Goal: Transaction & Acquisition: Purchase product/service

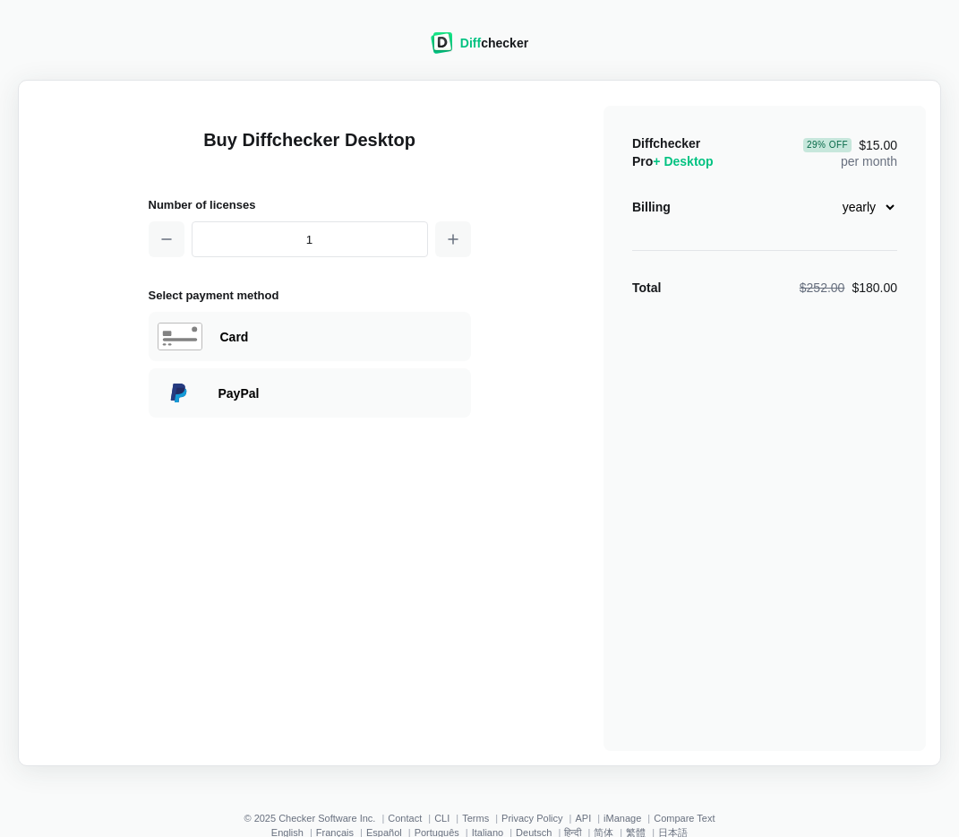
click at [704, 157] on span "+ Desktop" at bounding box center [683, 161] width 60 height 14
click at [877, 204] on select "monthly yearly" at bounding box center [858, 207] width 77 height 30
select select "desktop-monthly-21"
click at [820, 192] on select "monthly yearly" at bounding box center [858, 207] width 77 height 30
click at [268, 342] on div "Card" at bounding box center [341, 337] width 242 height 18
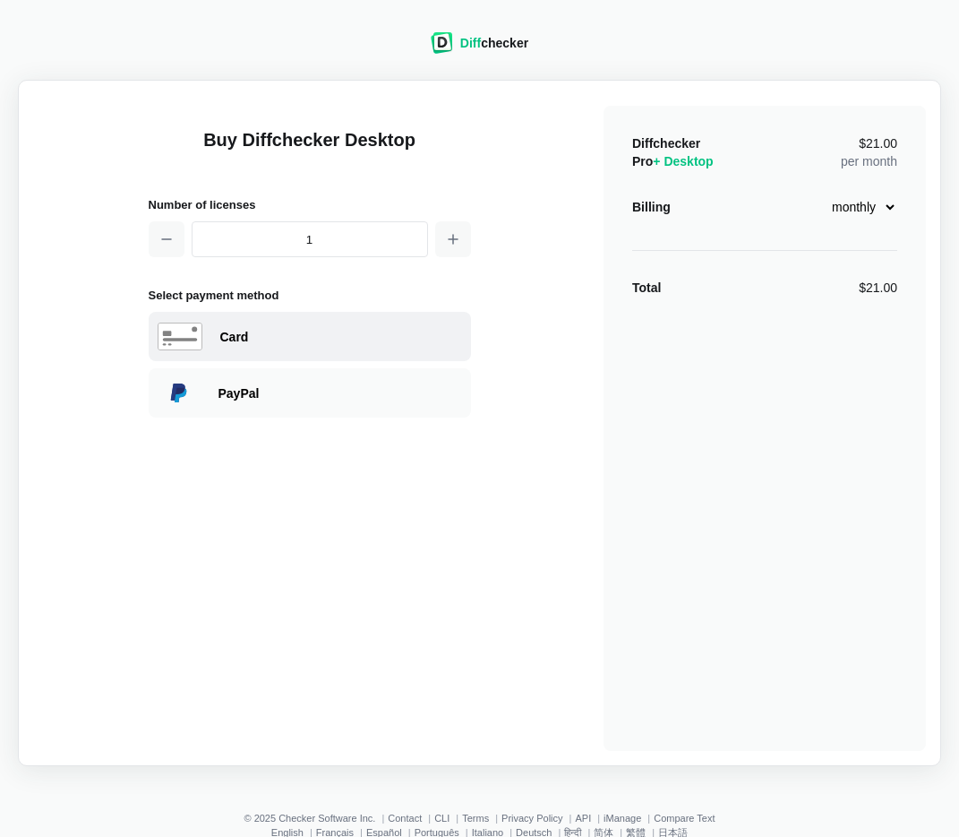
select select "[GEOGRAPHIC_DATA]"
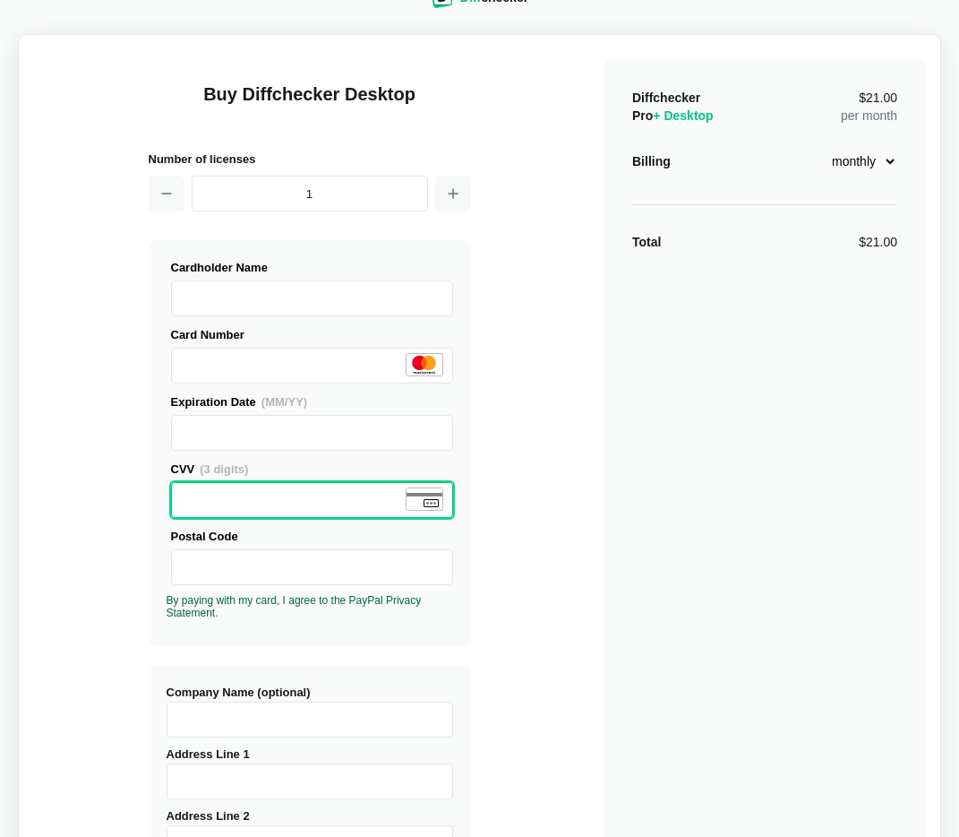
scroll to position [64, 0]
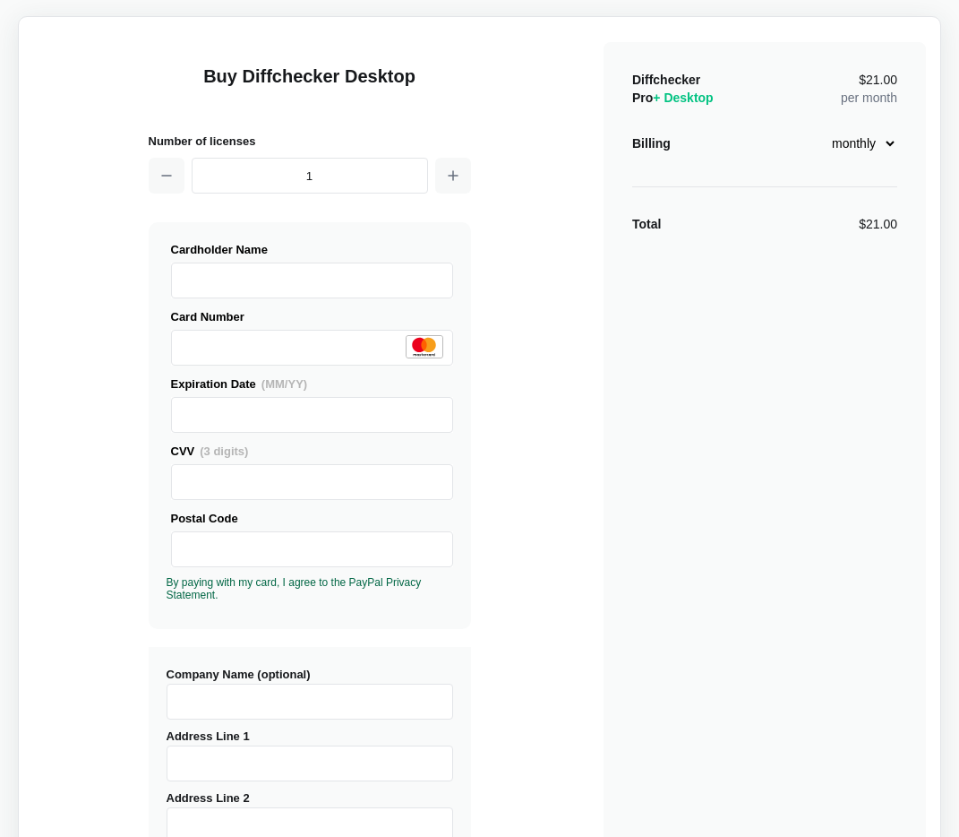
click at [284, 692] on input "Company Name (optional)" at bounding box center [310, 701] width 287 height 36
type input "2"
type input "2007 [PERSON_NAME] St"
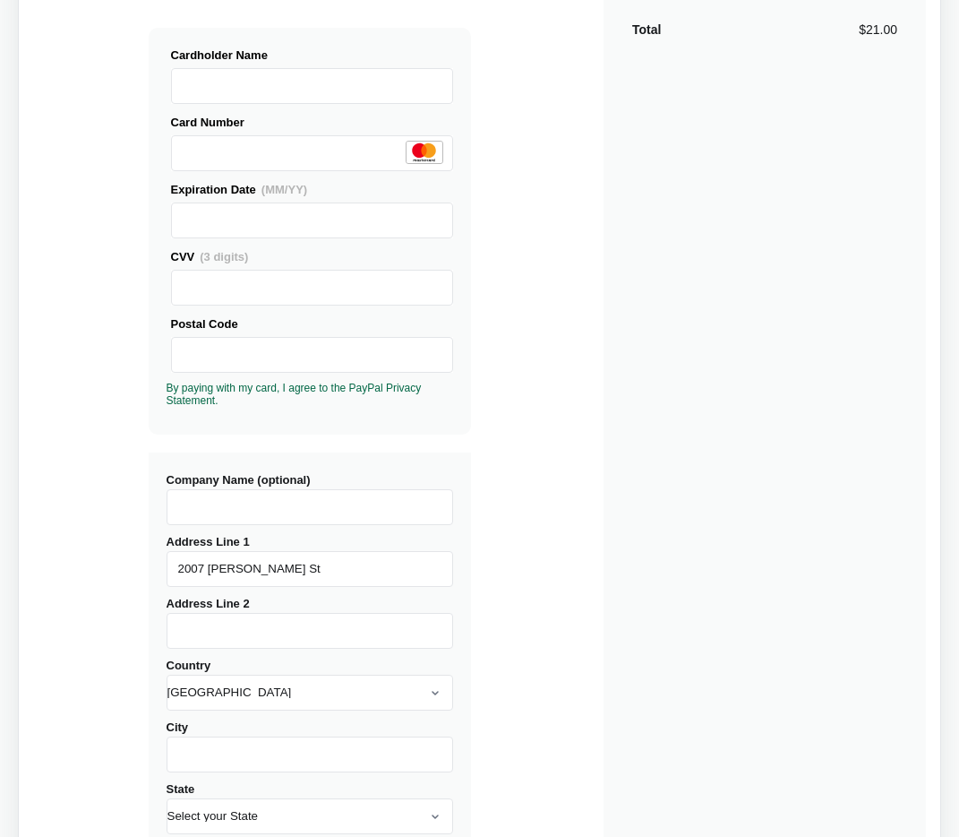
scroll to position [260, 0]
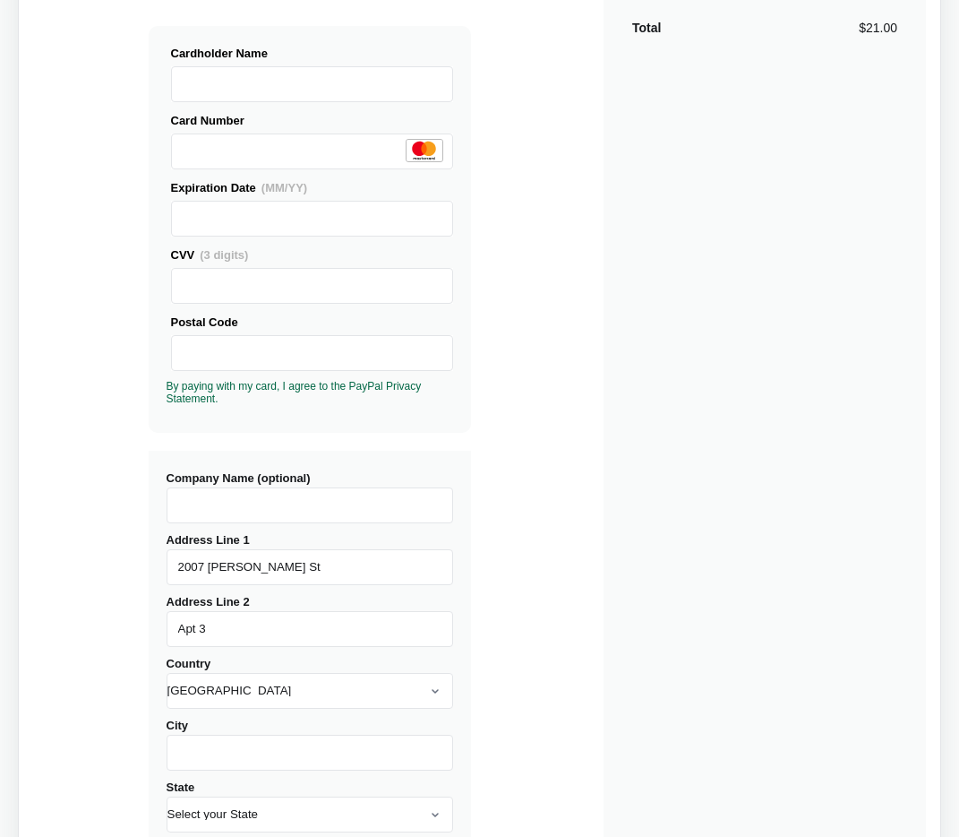
type input "Apt 3"
type input "[GEOGRAPHIC_DATA]"
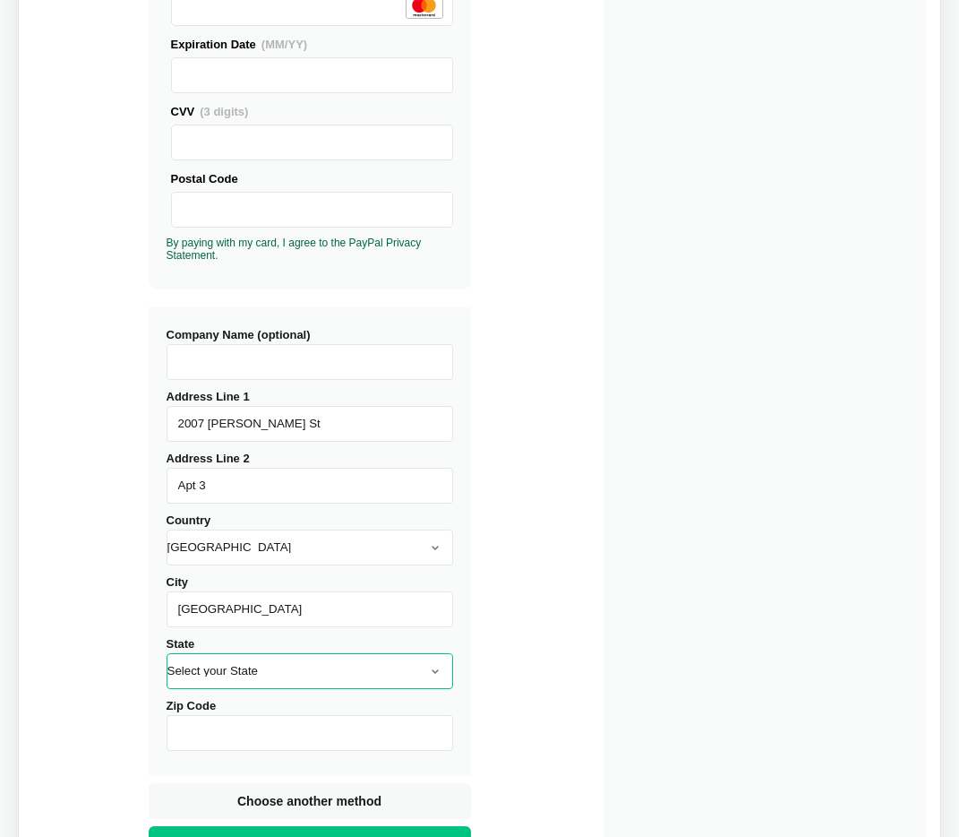
scroll to position [452, 0]
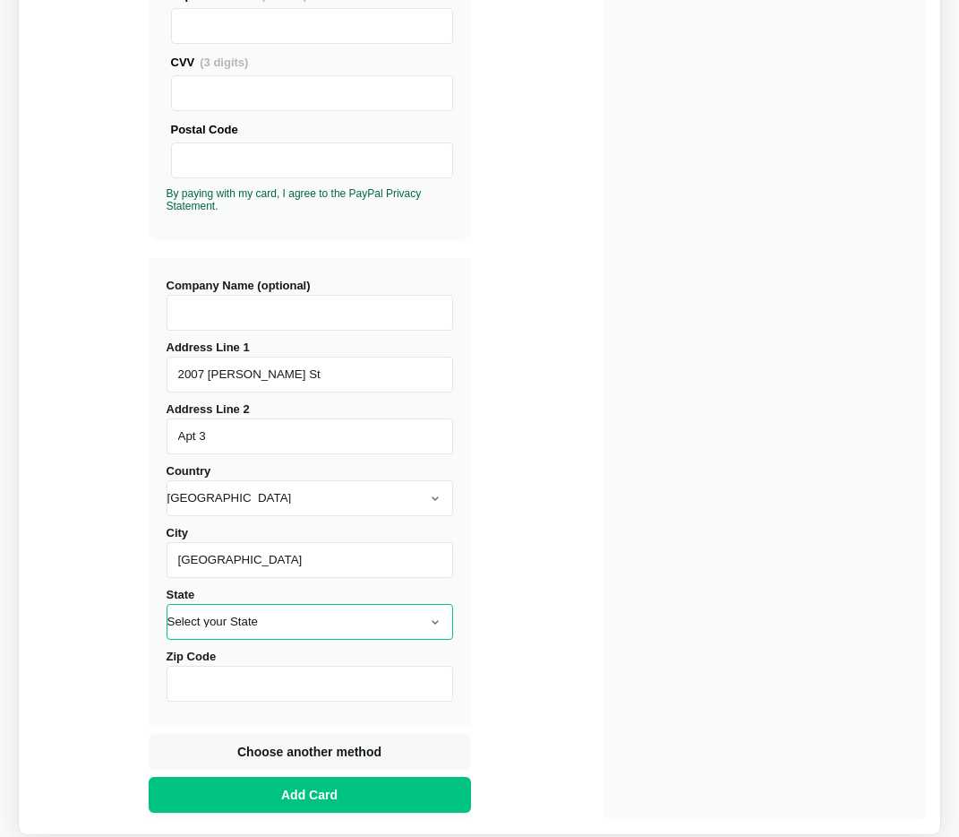
click at [286, 623] on select "Select your State [US_STATE] [US_STATE] [US_STATE] [US_STATE] [US_STATE] [US_ST…" at bounding box center [310, 622] width 287 height 36
select select "CA"
click at [167, 604] on select "Select your State [US_STATE] [US_STATE] [US_STATE] [US_STATE] [US_STATE] [US_ST…" at bounding box center [310, 622] width 287 height 36
click at [256, 690] on input "Zip Code" at bounding box center [310, 683] width 287 height 36
type input "94115"
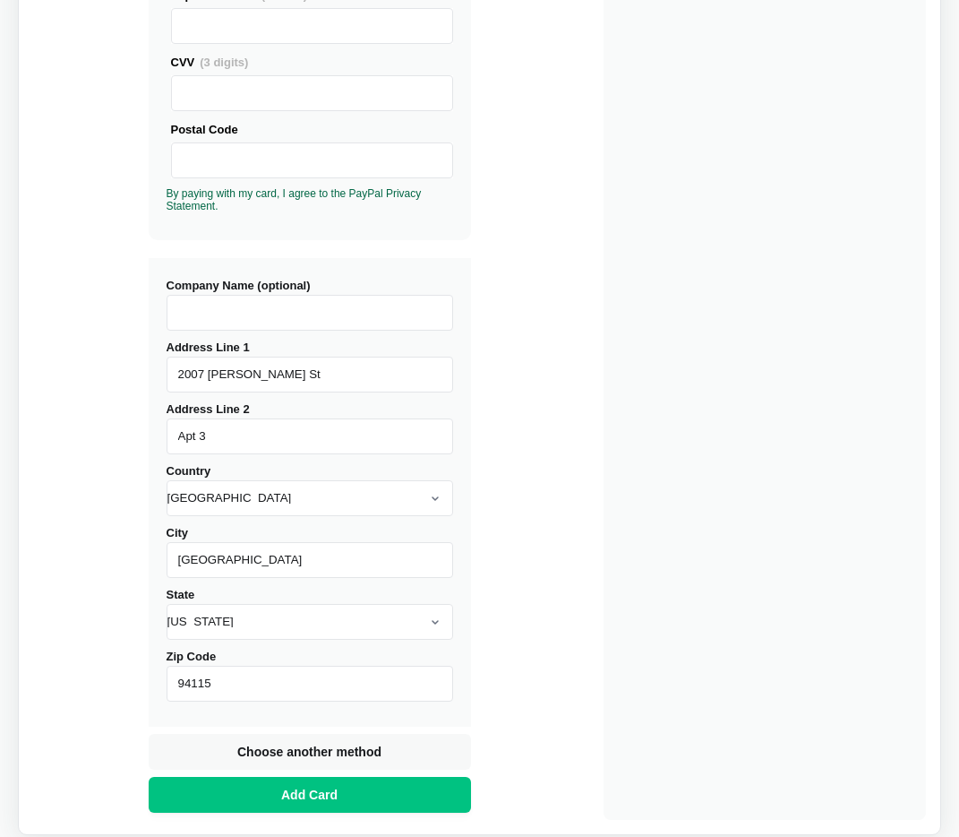
click at [67, 653] on div "Buy Diffchecker Desktop Number of licenses 1 Visa MasterCard Union Pay American…" at bounding box center [479, 231] width 893 height 1177
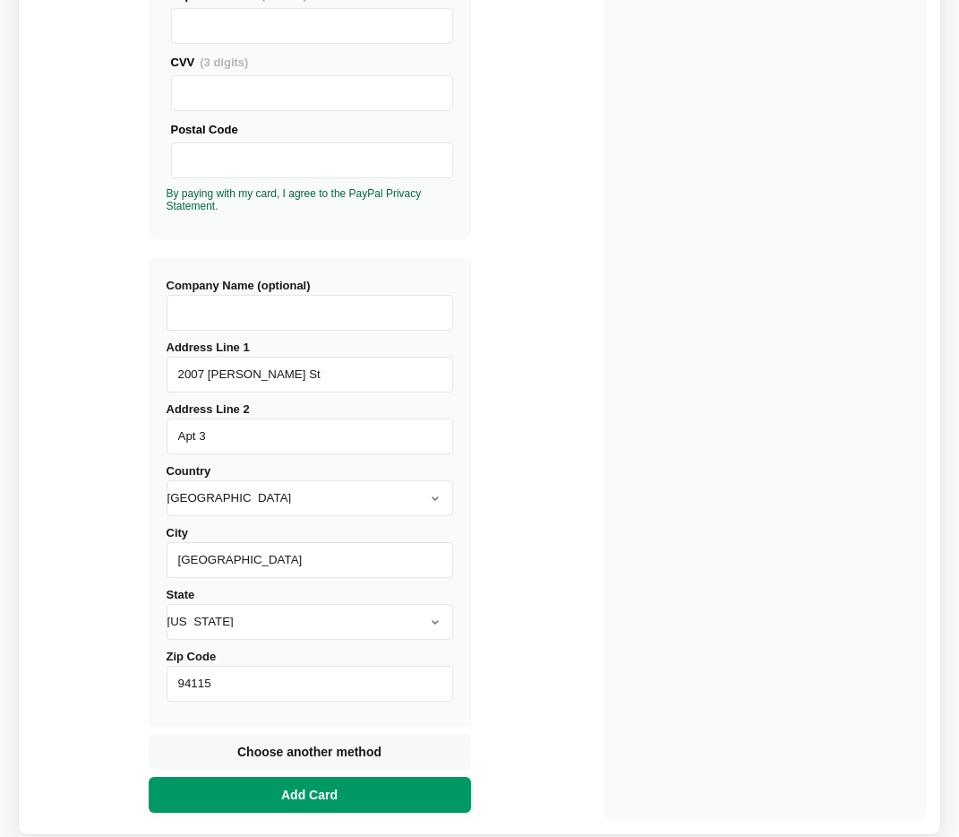
click at [221, 800] on button "Add Card" at bounding box center [310, 795] width 322 height 36
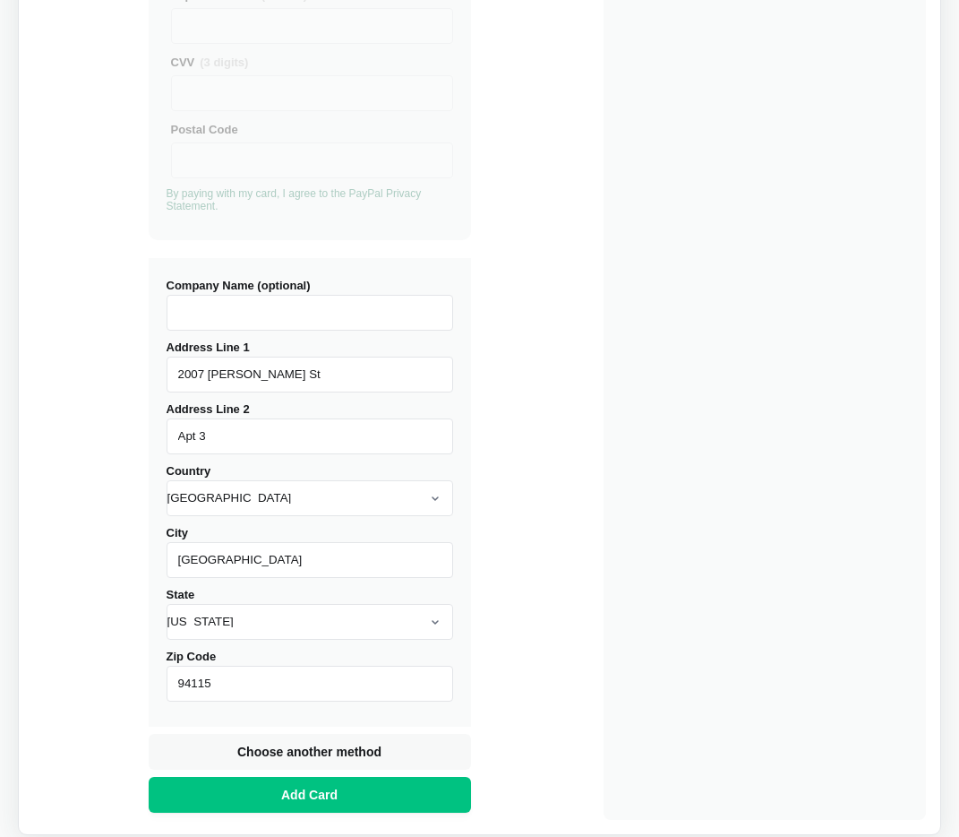
scroll to position [40, 0]
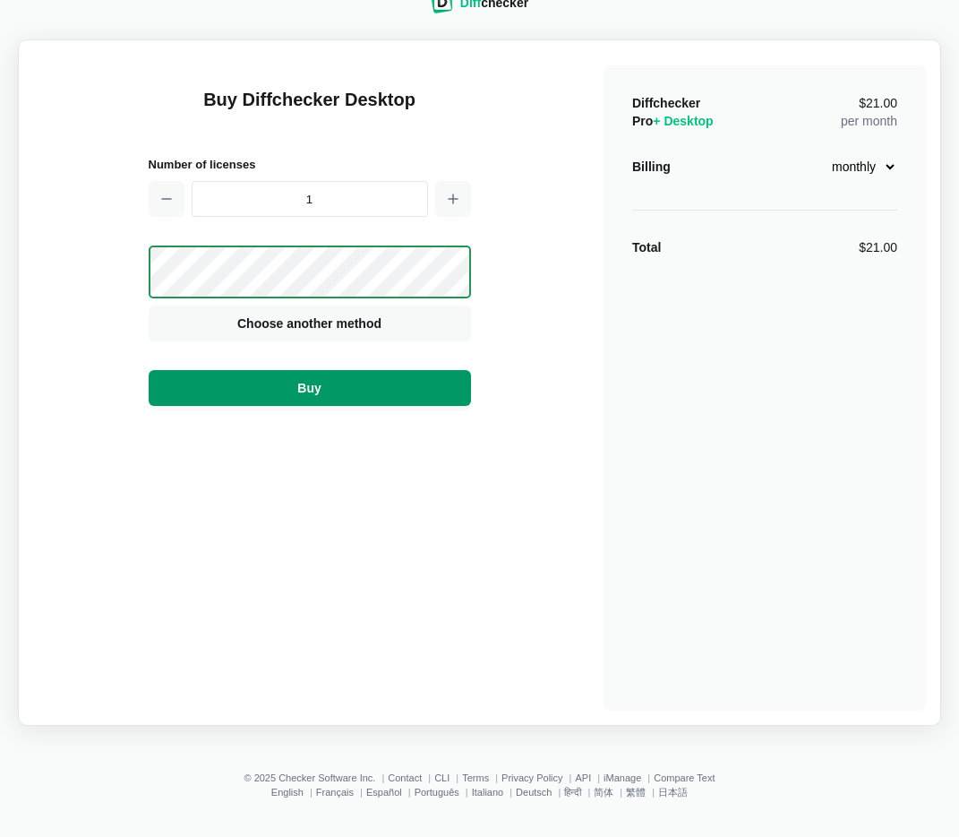
click at [407, 384] on button "Buy" at bounding box center [310, 388] width 322 height 36
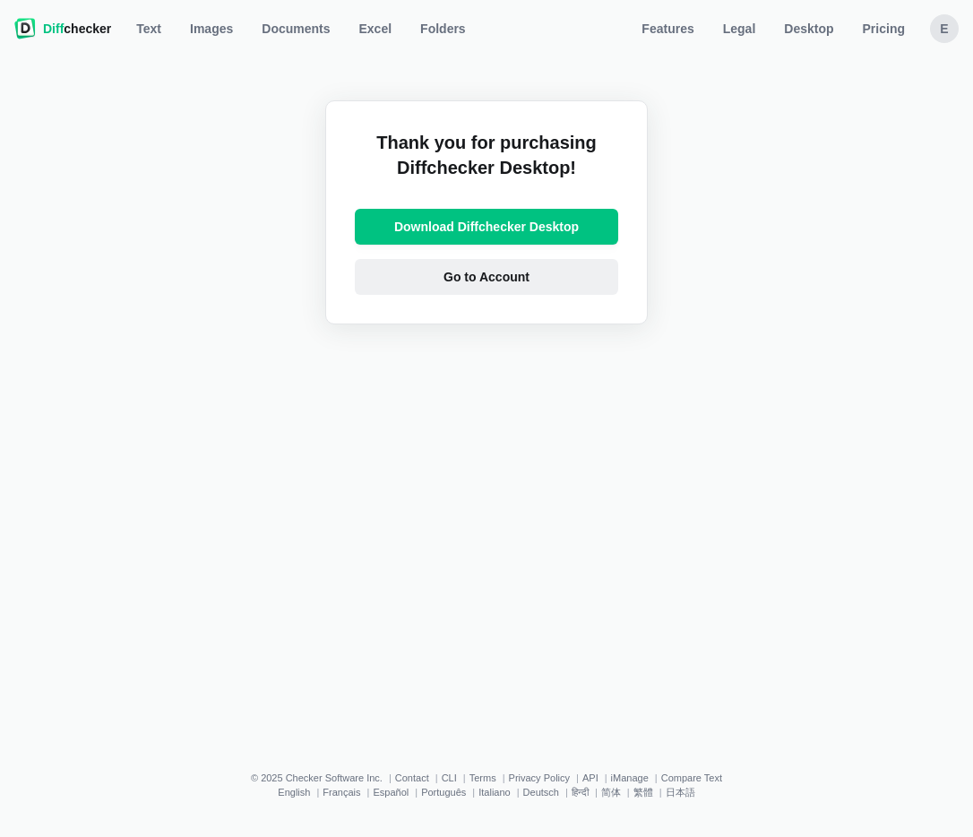
click at [457, 276] on span "Go to Account" at bounding box center [486, 277] width 93 height 18
